Goal: Task Accomplishment & Management: Use online tool/utility

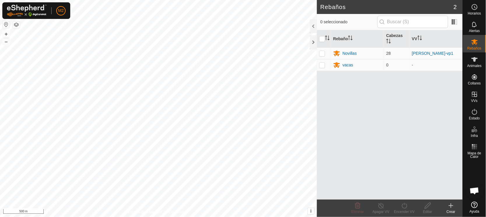
click at [6, 23] on button "button" at bounding box center [6, 24] width 7 height 7
click at [331, 84] on div "Rebaños 2 0 seleccionado Rebaño [PERSON_NAME] Novillas 28 [PERSON_NAME]-vp1 vac…" at bounding box center [231, 108] width 463 height 217
click at [323, 53] on p-checkbox at bounding box center [322, 53] width 6 height 5
checkbox input "true"
click at [403, 208] on icon at bounding box center [404, 206] width 5 height 6
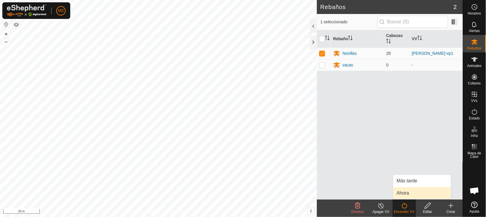
click at [403, 195] on link "Ahora" at bounding box center [423, 194] width 58 height 12
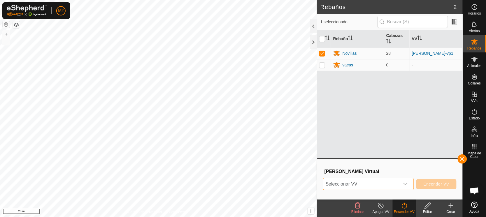
click at [375, 180] on span "Seleccionar VV" at bounding box center [362, 185] width 76 height 12
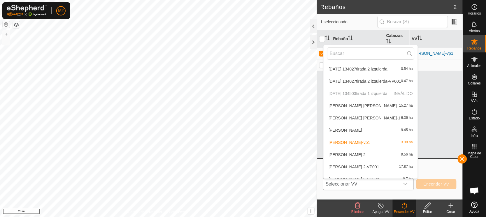
scroll to position [105, 0]
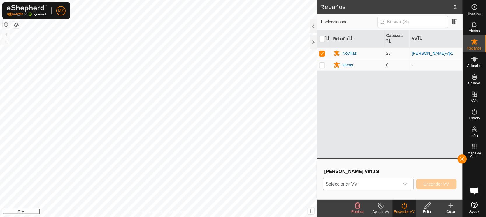
click at [360, 185] on span "Seleccionar VV" at bounding box center [362, 185] width 76 height 12
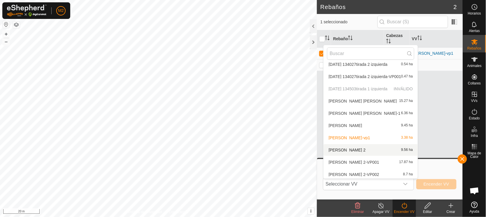
scroll to position [153, 0]
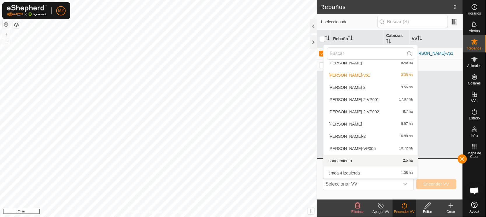
click at [358, 160] on li "saneamiento 2.5 ha" at bounding box center [371, 161] width 94 height 12
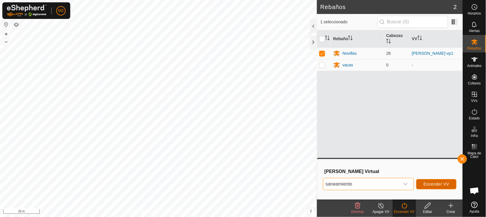
click at [430, 181] on button "Encender VV" at bounding box center [437, 184] width 40 height 10
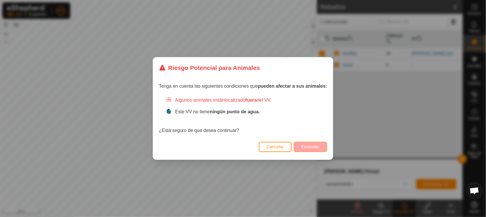
drag, startPoint x: 297, startPoint y: 128, endPoint x: 311, endPoint y: 148, distance: 24.5
click at [311, 148] on div "Riesgo Potencial para Animales Tenga en cuenta las siguientes condiciones que p…" at bounding box center [243, 108] width 181 height 103
click at [311, 148] on span "Encender" at bounding box center [310, 147] width 19 height 5
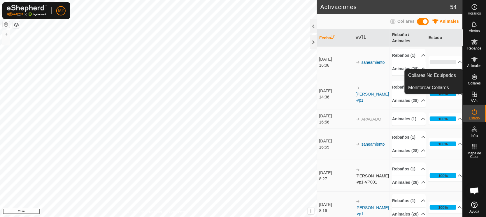
click at [475, 78] on icon at bounding box center [474, 76] width 5 height 5
click at [433, 76] on link "Collares No Equipados" at bounding box center [434, 76] width 58 height 12
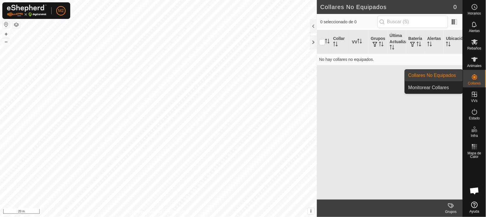
click at [473, 76] on icon at bounding box center [474, 77] width 7 height 7
click at [440, 85] on link "Monitorear Collares" at bounding box center [434, 88] width 58 height 12
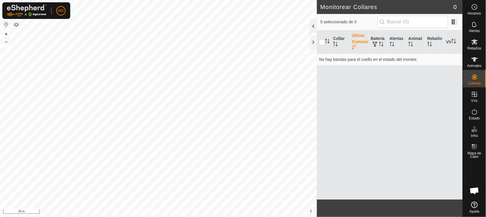
click at [312, 24] on div at bounding box center [313, 26] width 7 height 14
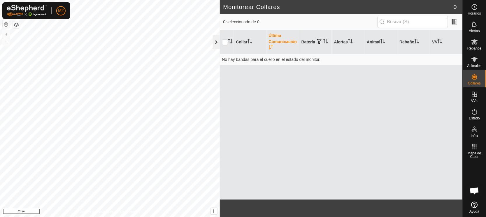
click at [214, 43] on div at bounding box center [216, 42] width 7 height 14
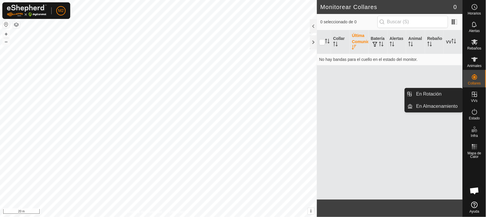
click at [476, 95] on icon at bounding box center [474, 94] width 5 height 5
click at [430, 93] on link "En Rotación" at bounding box center [438, 94] width 50 height 12
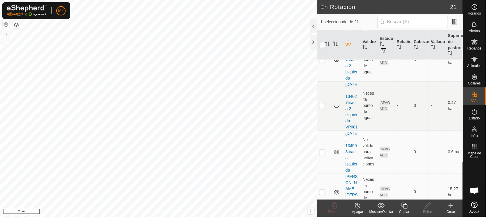
scroll to position [275, 0]
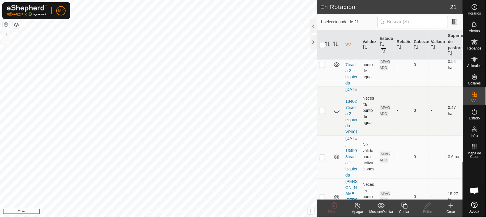
click at [337, 113] on icon at bounding box center [336, 111] width 7 height 7
click at [476, 60] on icon at bounding box center [474, 59] width 7 height 7
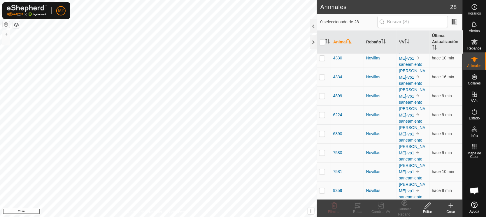
scroll to position [388, 0]
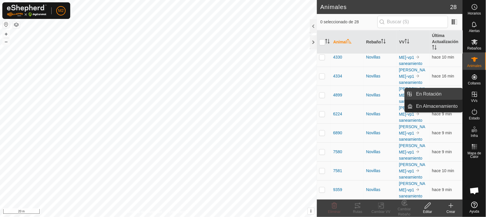
click at [428, 94] on link "En Rotación" at bounding box center [438, 94] width 50 height 12
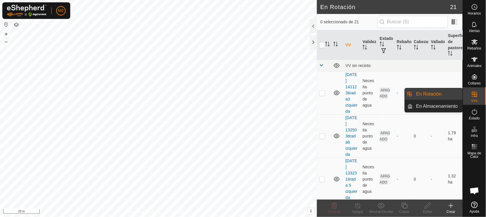
click at [463, 90] on div "VVs" at bounding box center [474, 97] width 23 height 18
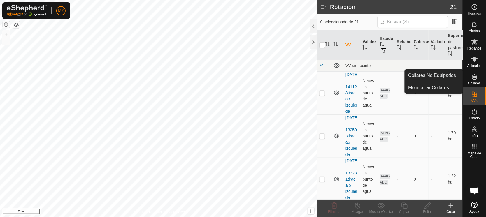
click at [478, 76] on icon at bounding box center [474, 77] width 7 height 7
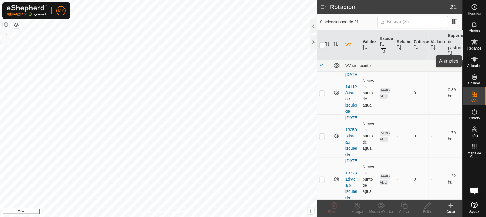
click at [474, 62] on icon at bounding box center [474, 59] width 7 height 7
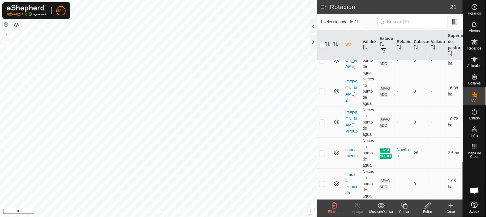
scroll to position [650, 0]
click at [473, 59] on icon at bounding box center [474, 59] width 7 height 7
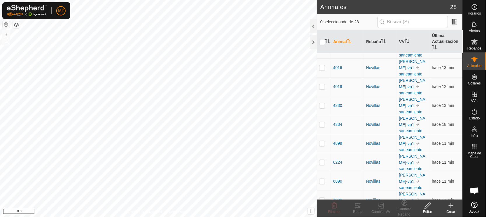
scroll to position [388, 0]
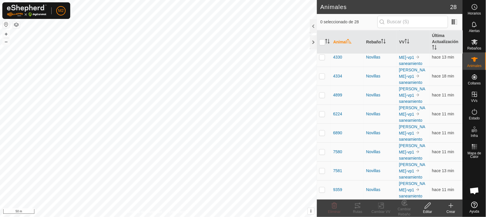
click at [4, 24] on button "button" at bounding box center [6, 24] width 7 height 7
click at [311, 39] on div at bounding box center [313, 42] width 7 height 14
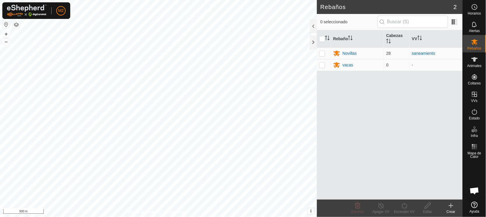
click at [4, 24] on button "button" at bounding box center [6, 24] width 7 height 7
click at [6, 22] on button "button" at bounding box center [6, 24] width 7 height 7
